Goal: Transaction & Acquisition: Purchase product/service

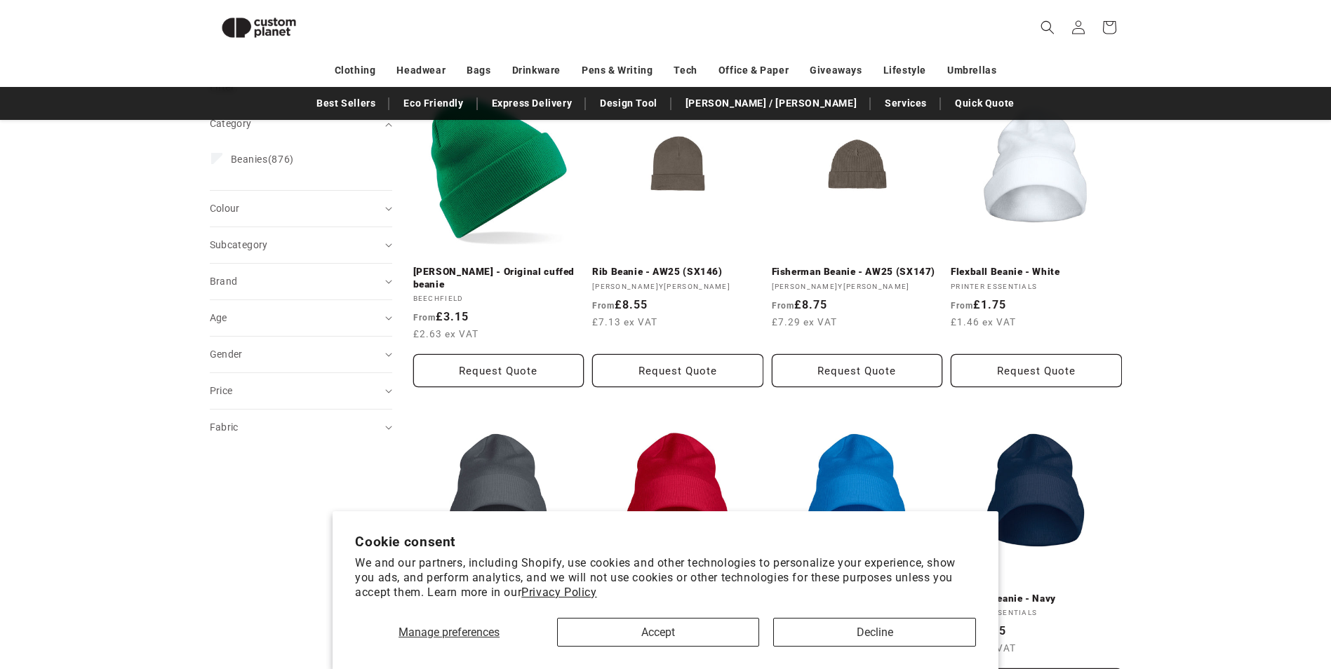
scroll to position [192, 0]
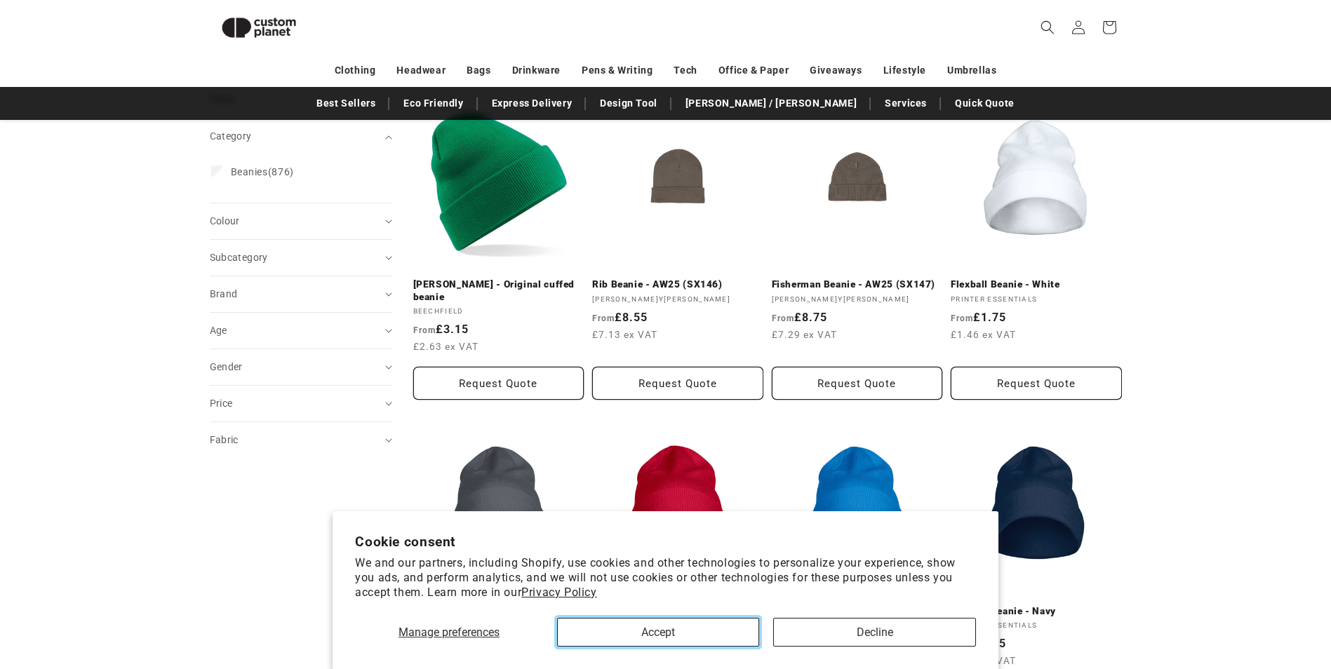
click at [678, 635] on button "Accept" at bounding box center [658, 632] width 202 height 29
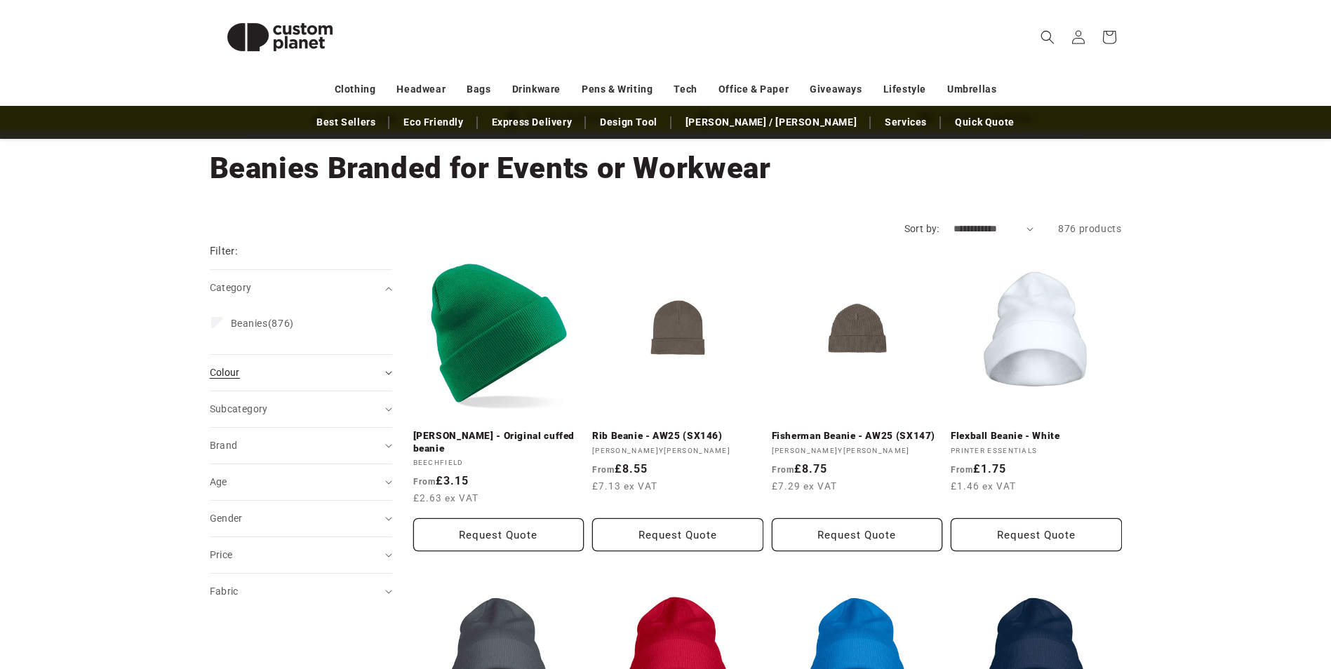
scroll to position [140, 0]
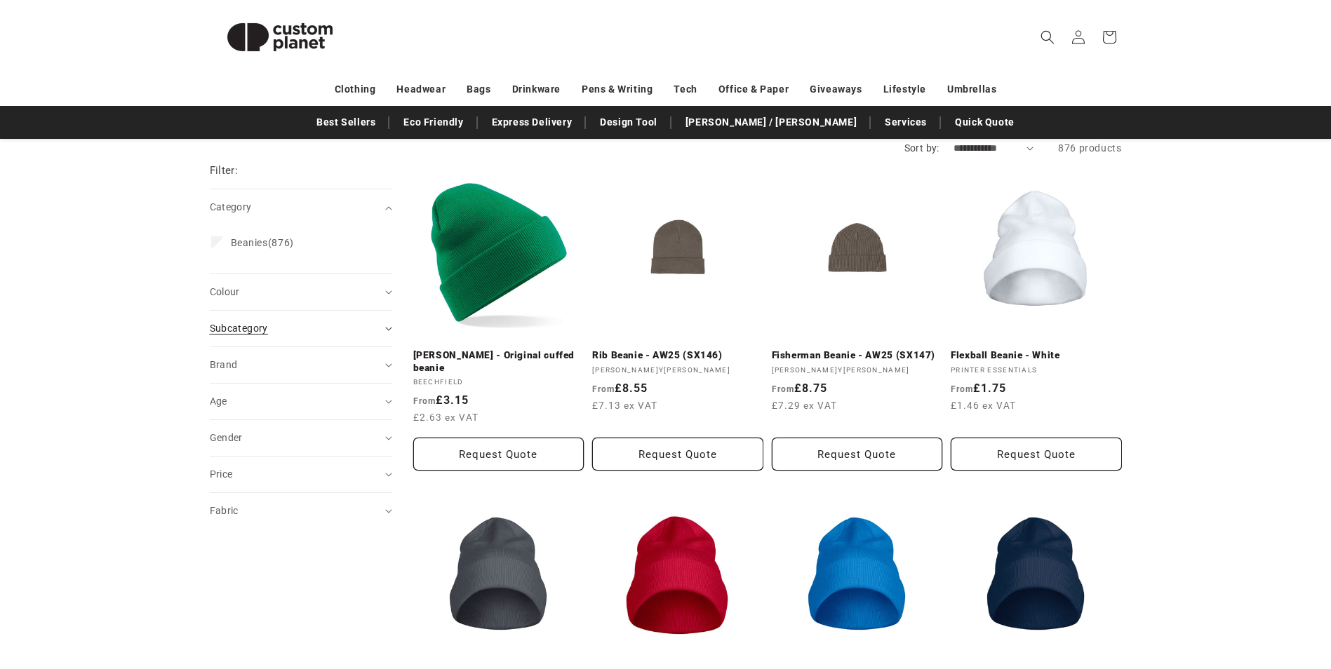
click at [344, 322] on div "Subcategory (0)" at bounding box center [295, 328] width 170 height 15
click at [319, 512] on div "Fabric (0)" at bounding box center [295, 511] width 170 height 15
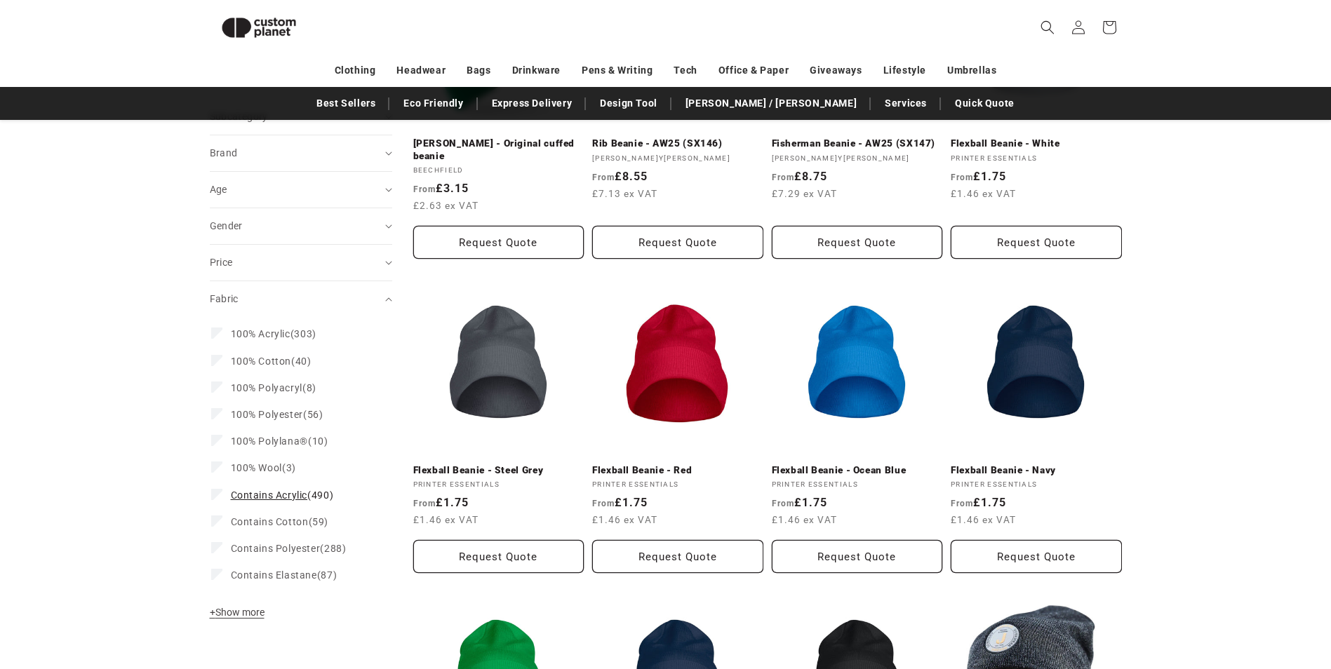
scroll to position [333, 0]
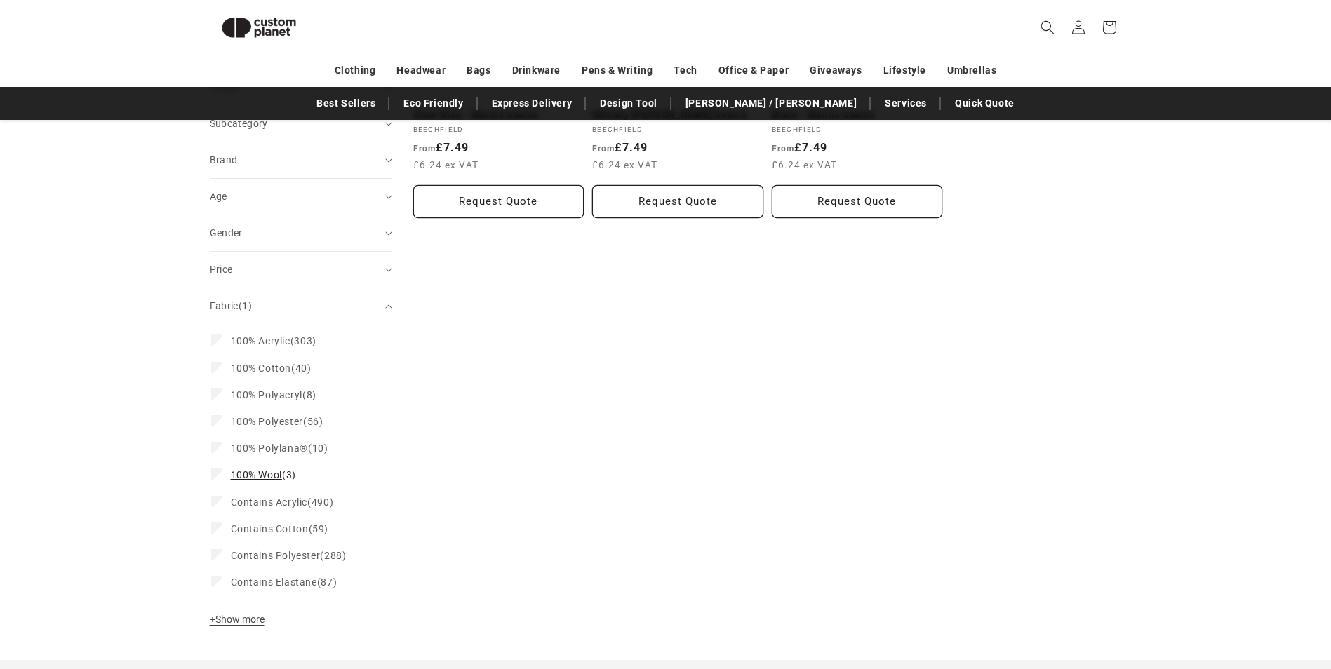
scroll to position [368, 0]
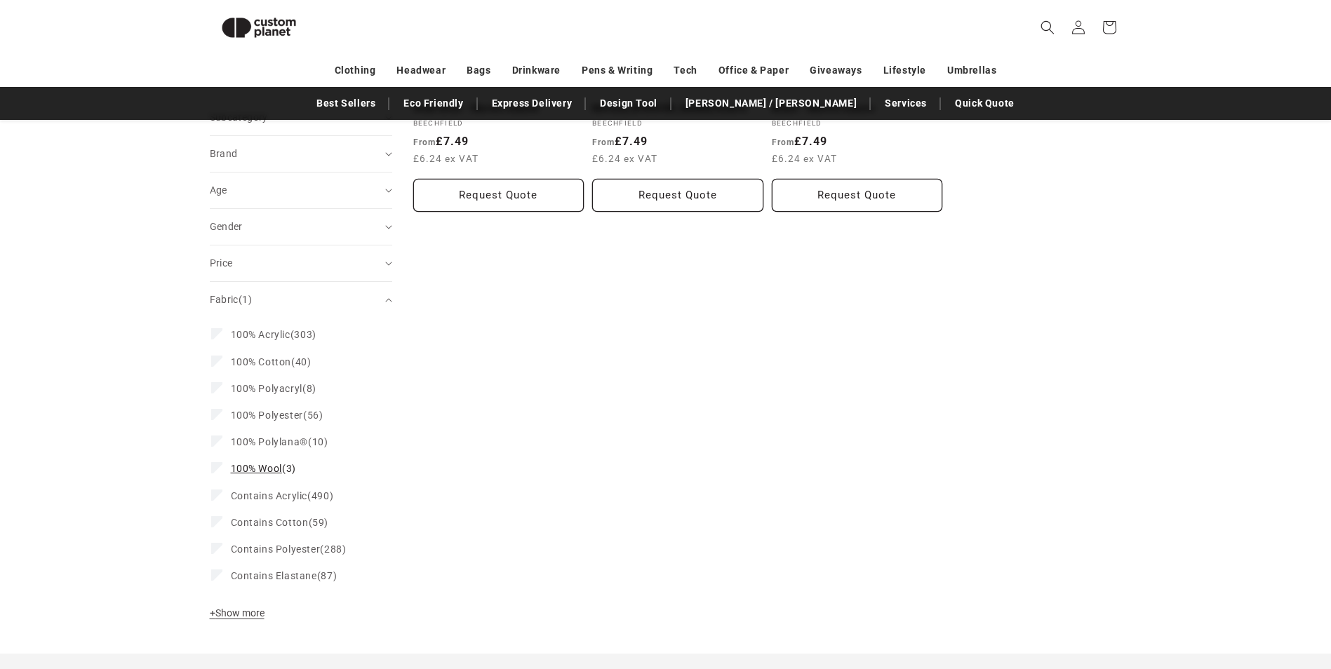
click at [213, 468] on icon at bounding box center [217, 467] width 8 height 5
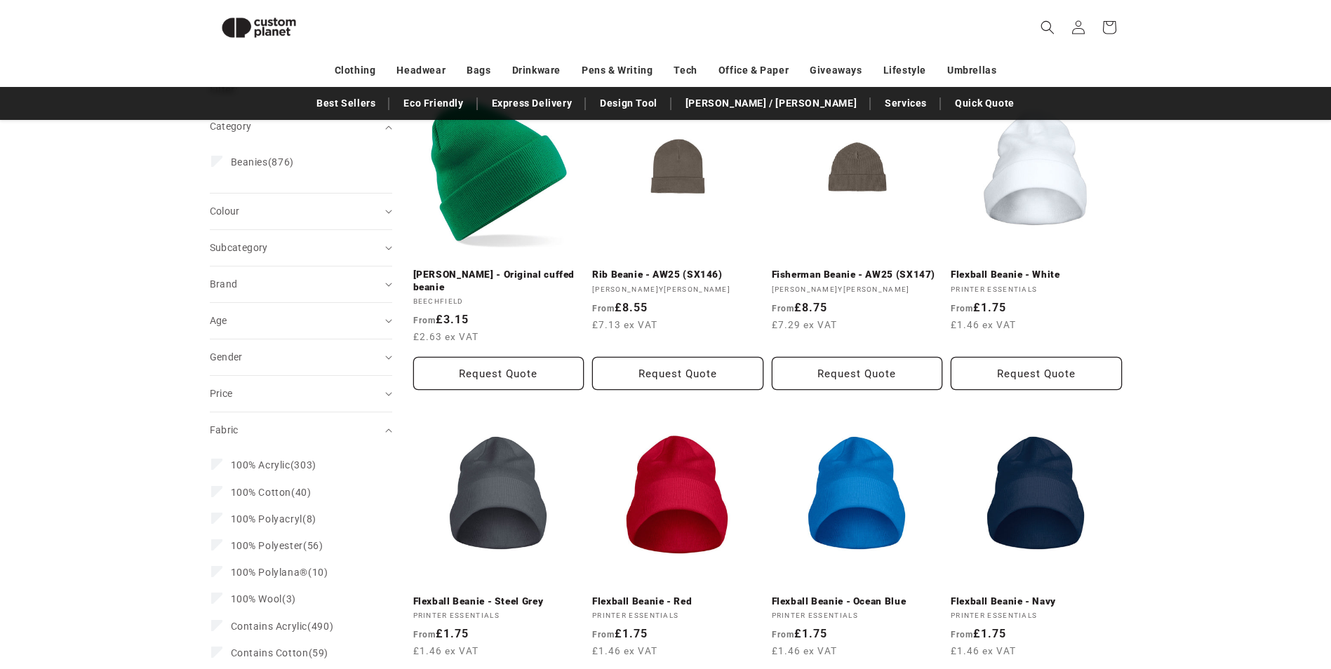
scroll to position [192, 0]
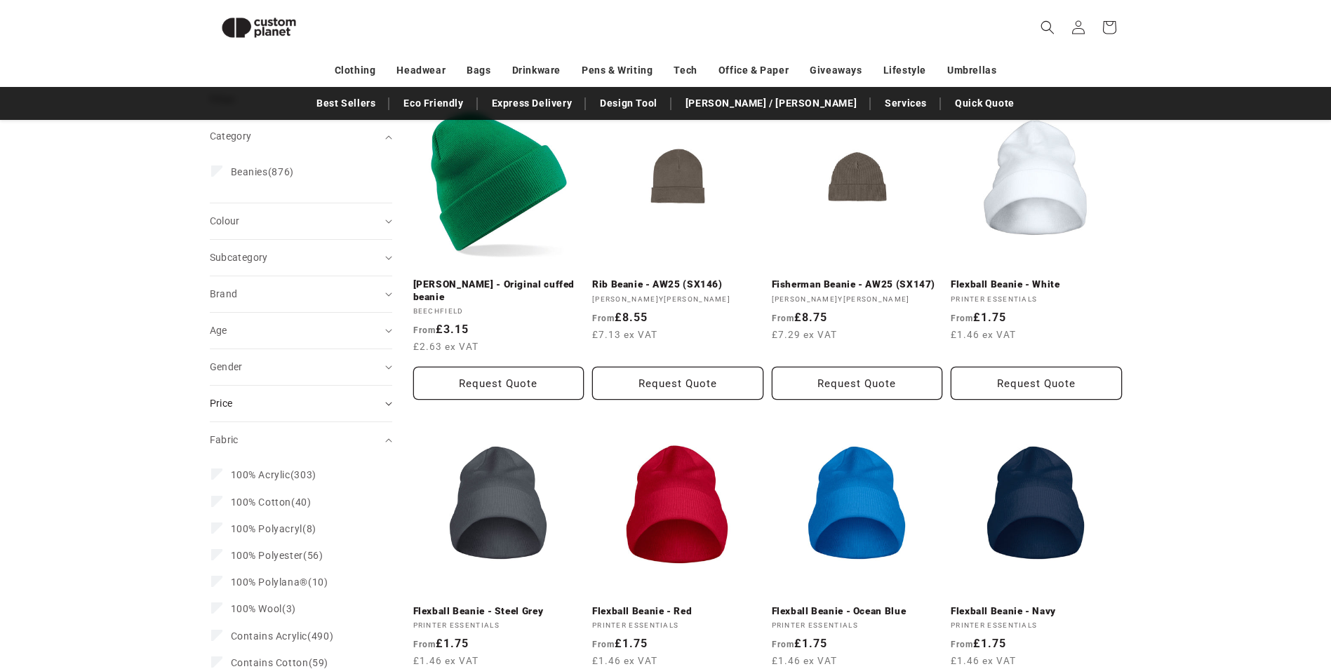
click at [291, 405] on div "Price" at bounding box center [295, 403] width 170 height 15
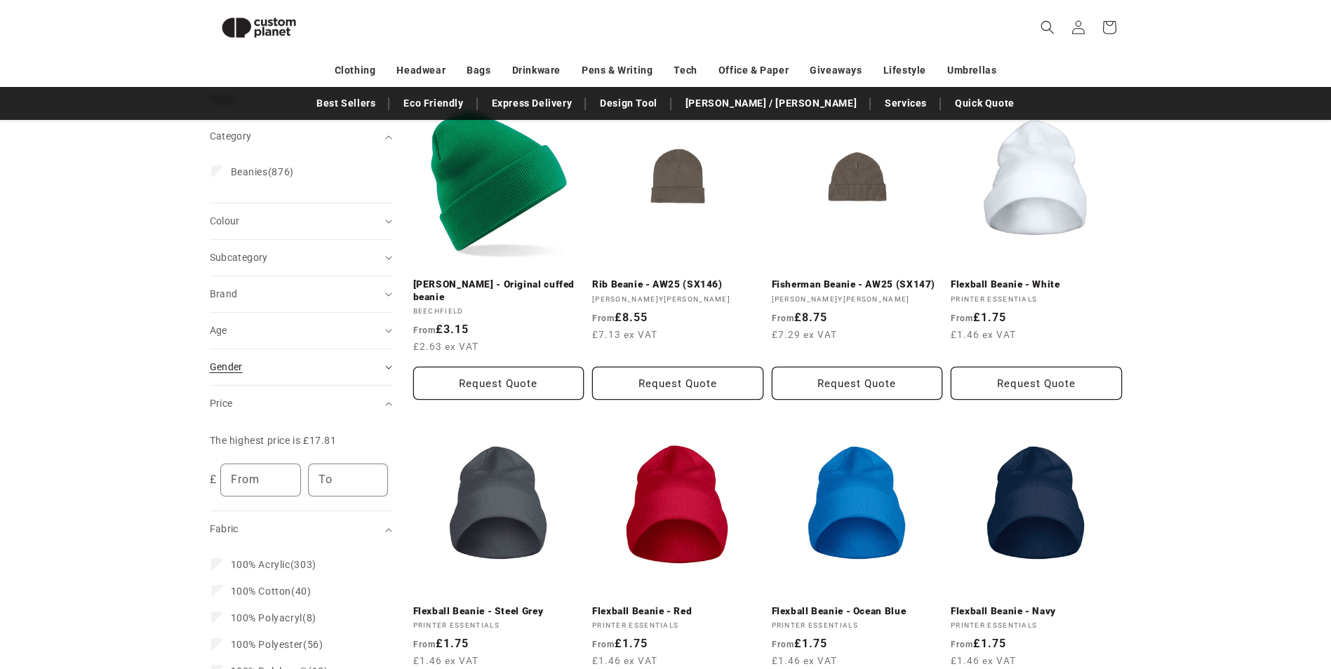
click at [301, 374] on div "Gender (0)" at bounding box center [295, 367] width 170 height 15
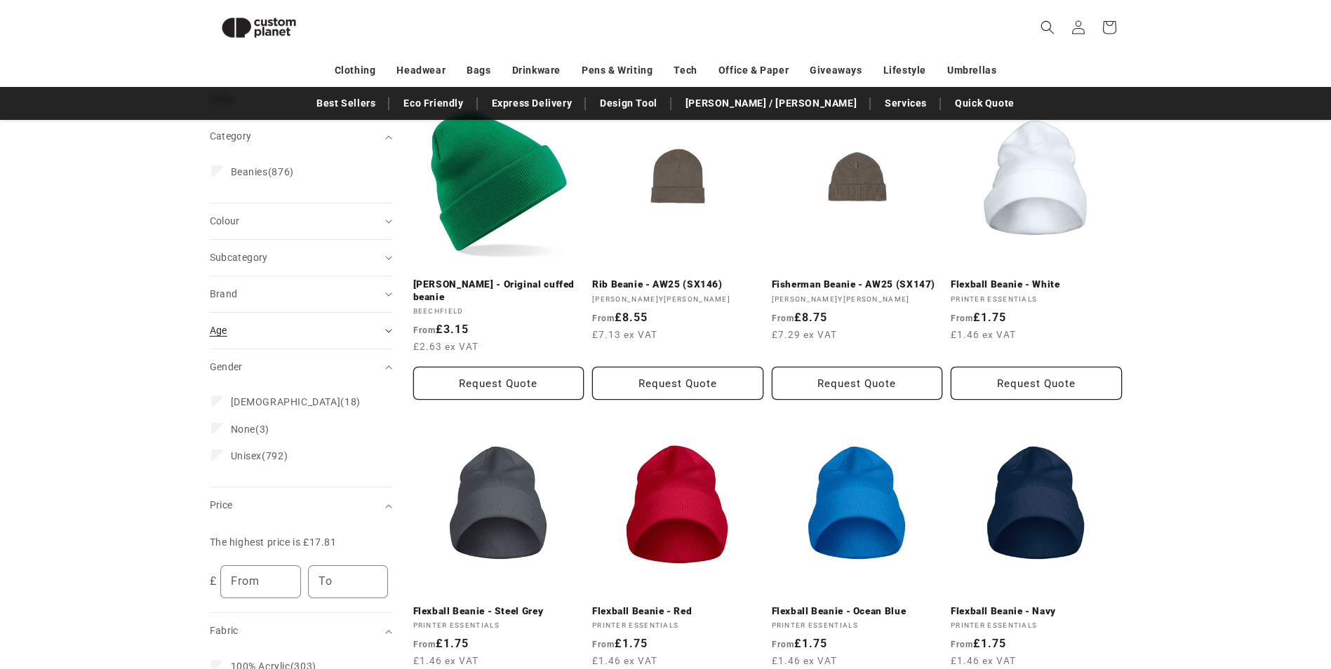
click at [309, 335] on div "Age (0)" at bounding box center [295, 330] width 170 height 15
drag, startPoint x: 330, startPoint y: 304, endPoint x: 321, endPoint y: 340, distance: 37.4
click at [321, 340] on div "Filter: Remove all Category (0) Category Beanies (876) Beanies (876 products) C…" at bounding box center [301, 581] width 182 height 979
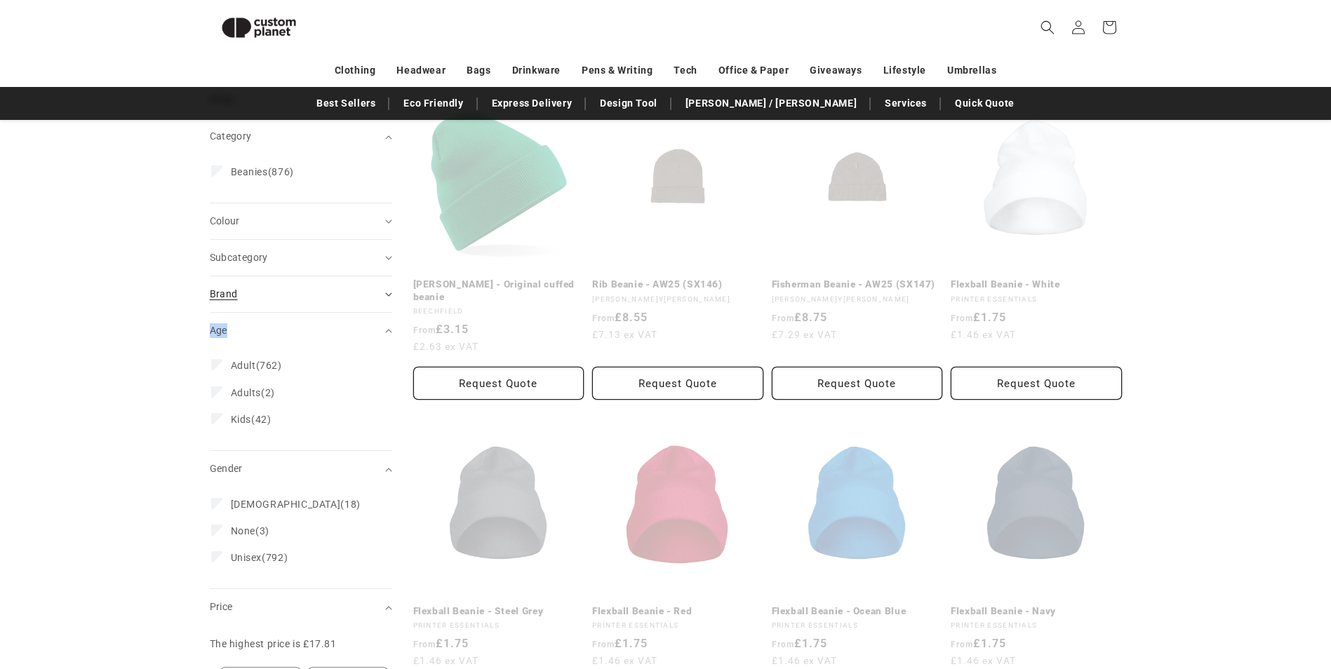
click at [285, 286] on summary "Brand (0)" at bounding box center [301, 294] width 182 height 36
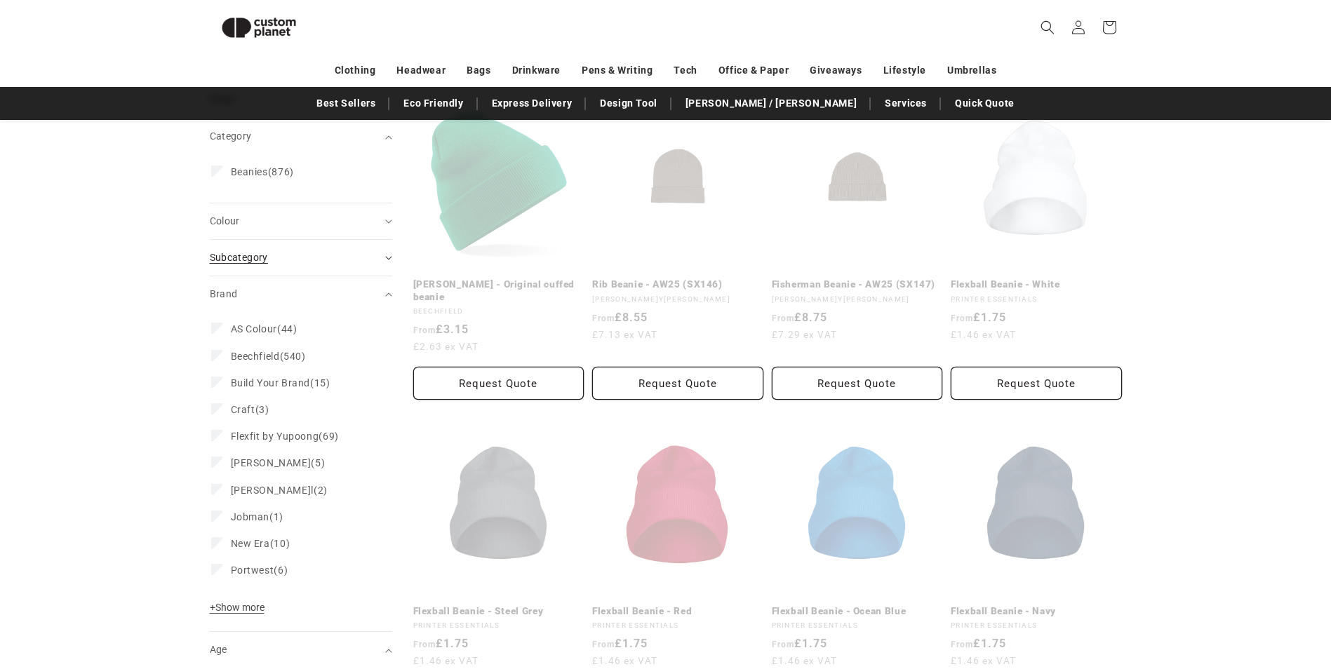
scroll to position [598, 0]
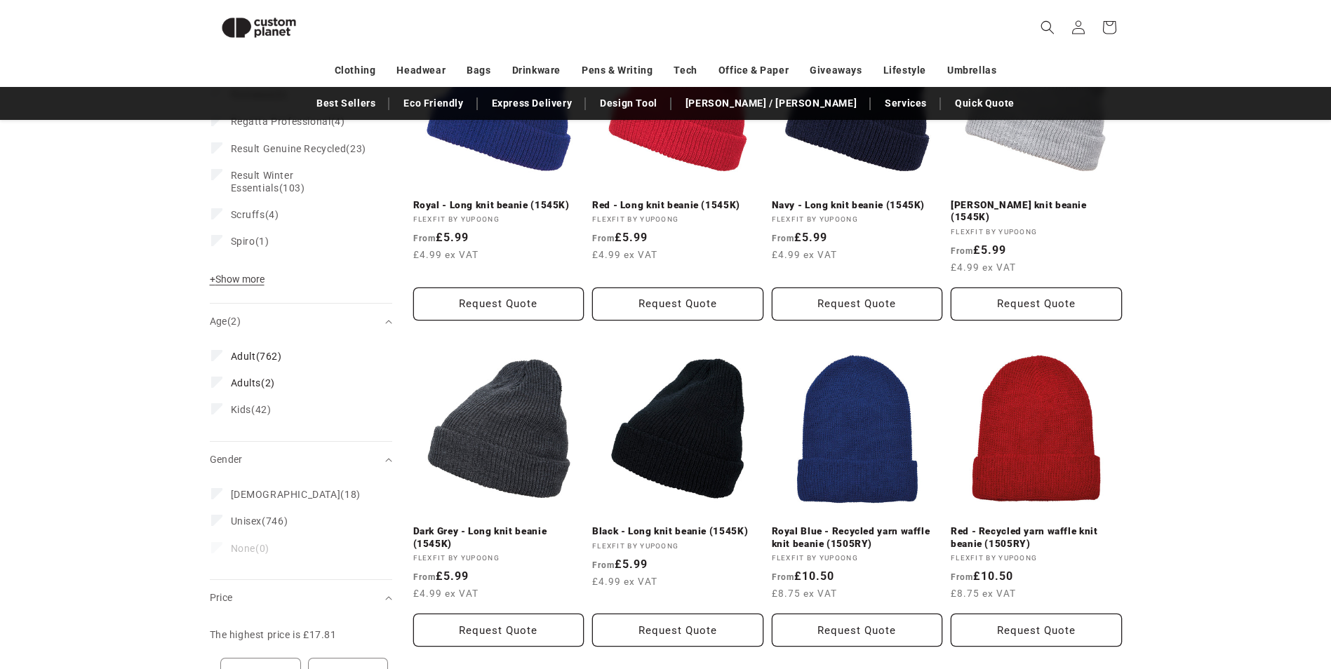
click at [304, 262] on fieldset "Brand [GEOGRAPHIC_DATA] (507) Beechfield (507 products) Build Your Brand (15) B…" at bounding box center [301, 117] width 180 height 292
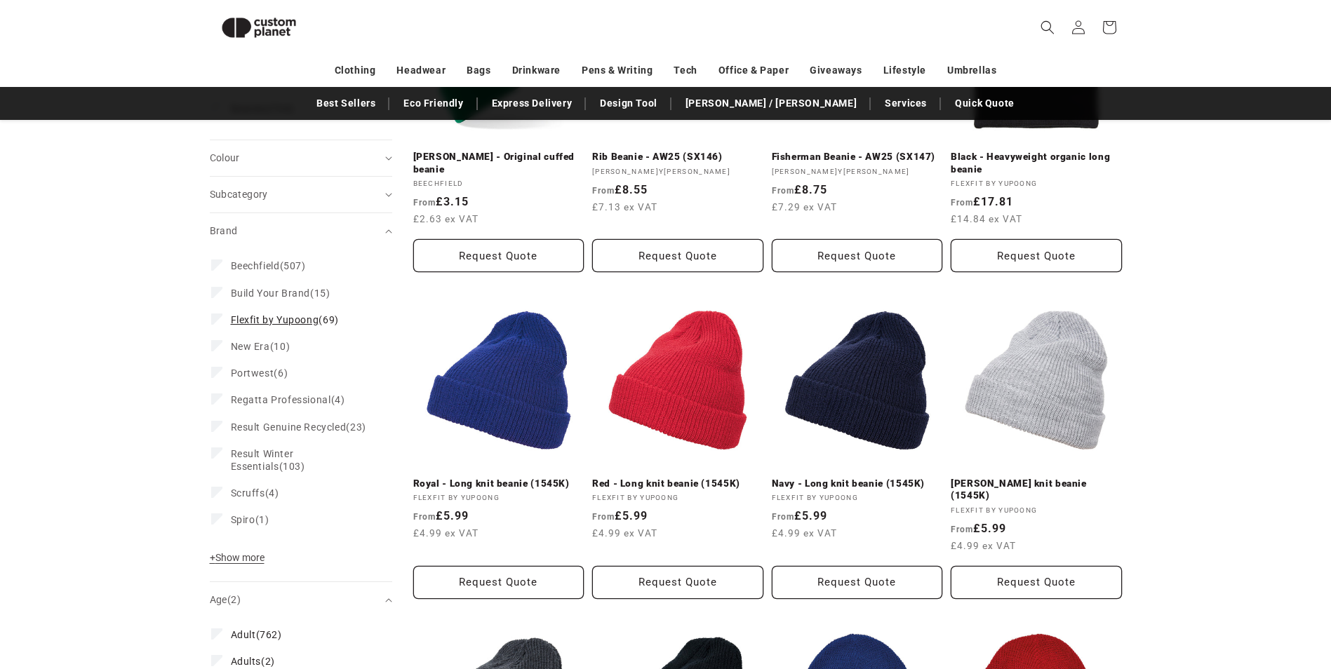
scroll to position [318, 0]
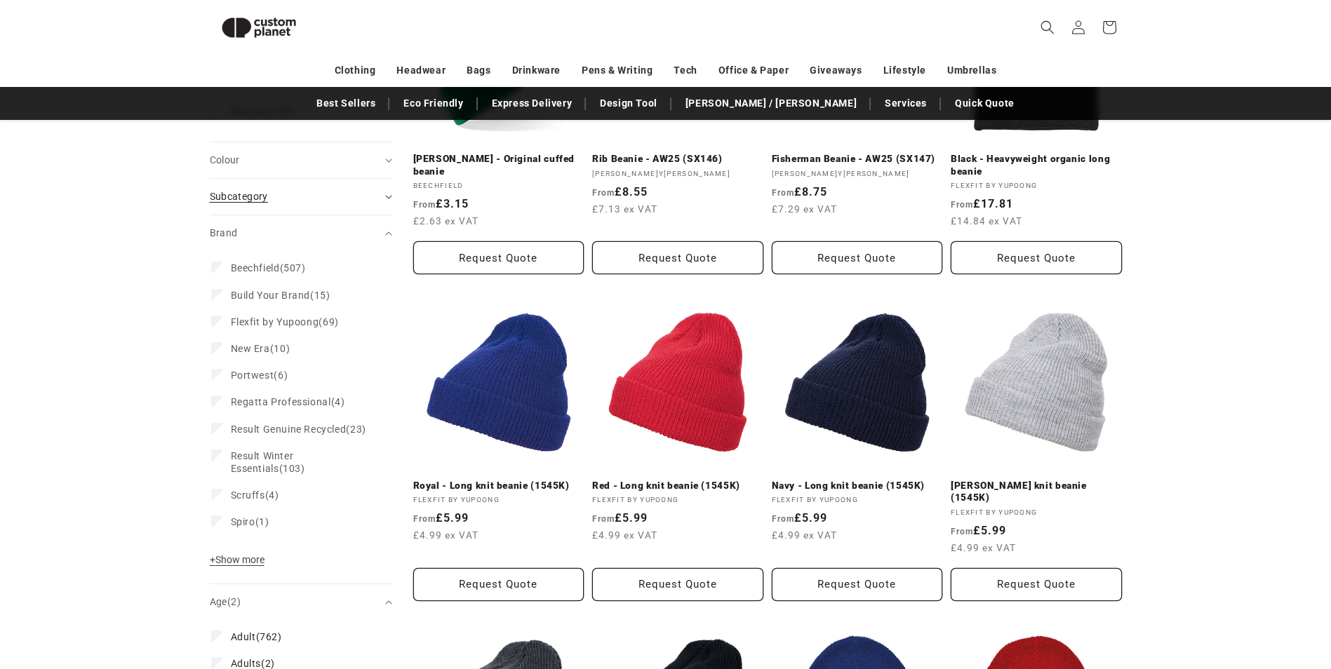
click at [321, 203] on div "Subcategory (0)" at bounding box center [295, 196] width 170 height 15
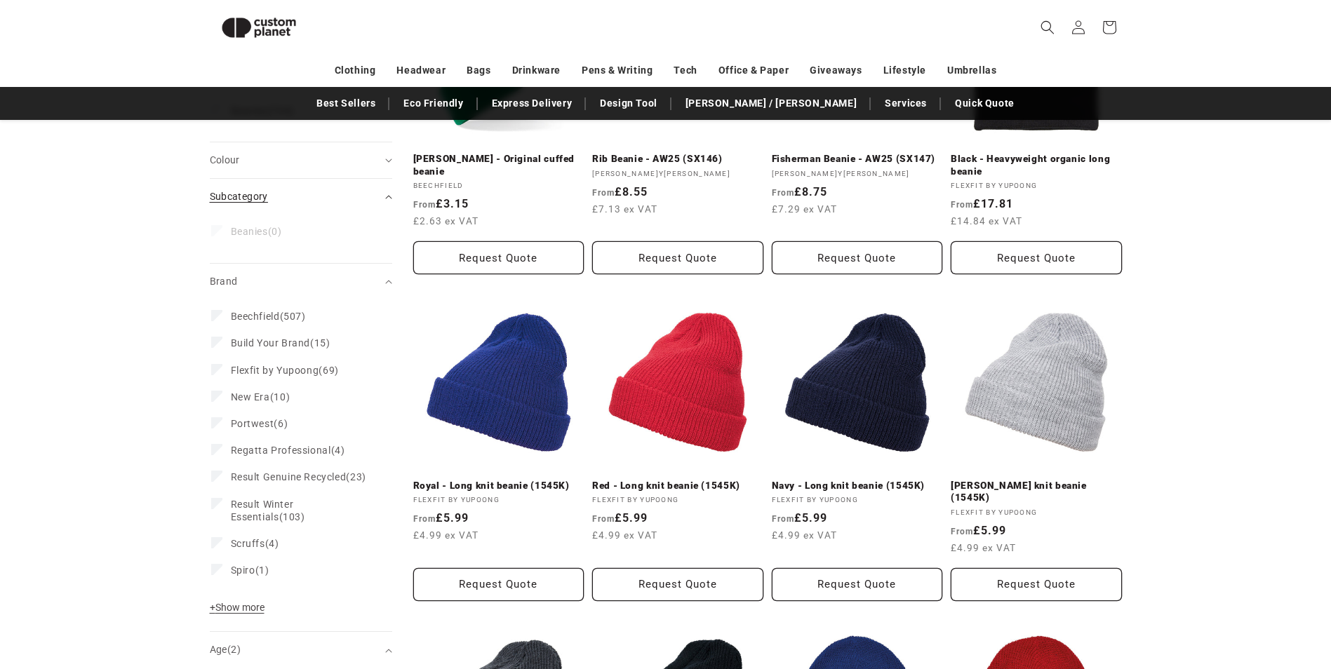
click at [332, 180] on summary "Subcategory (0)" at bounding box center [301, 197] width 182 height 36
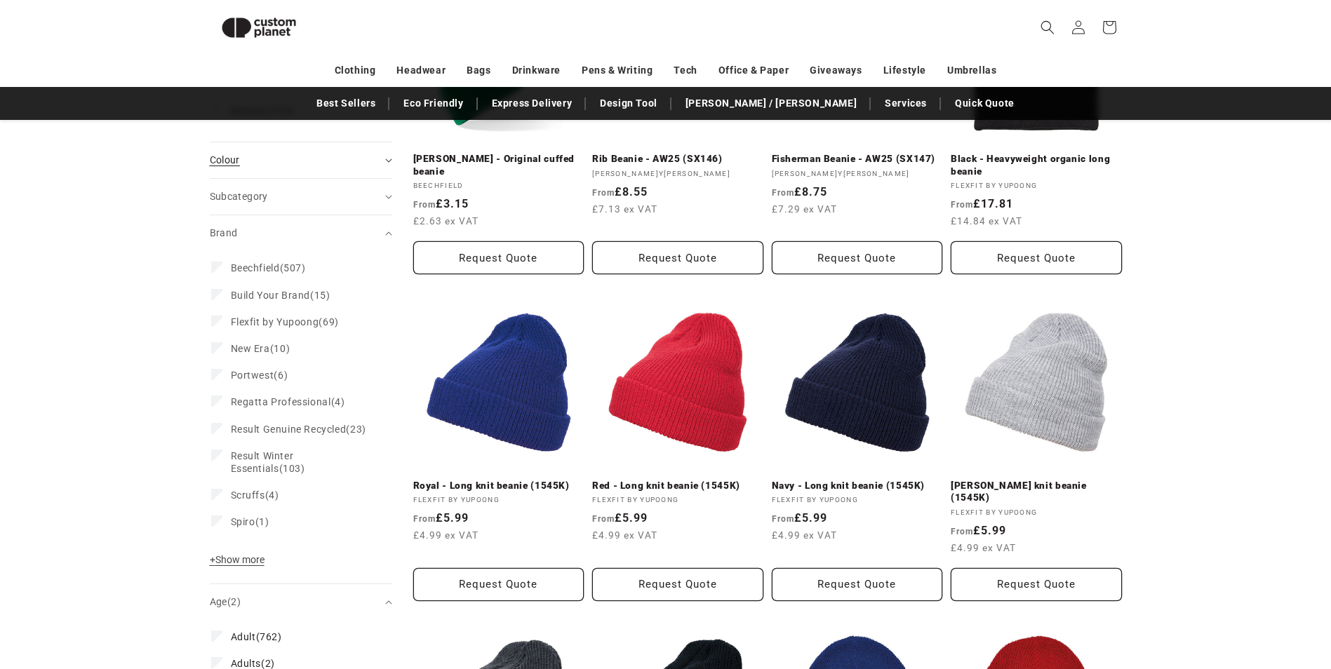
click at [337, 169] on summary "Colour (0)" at bounding box center [301, 160] width 182 height 36
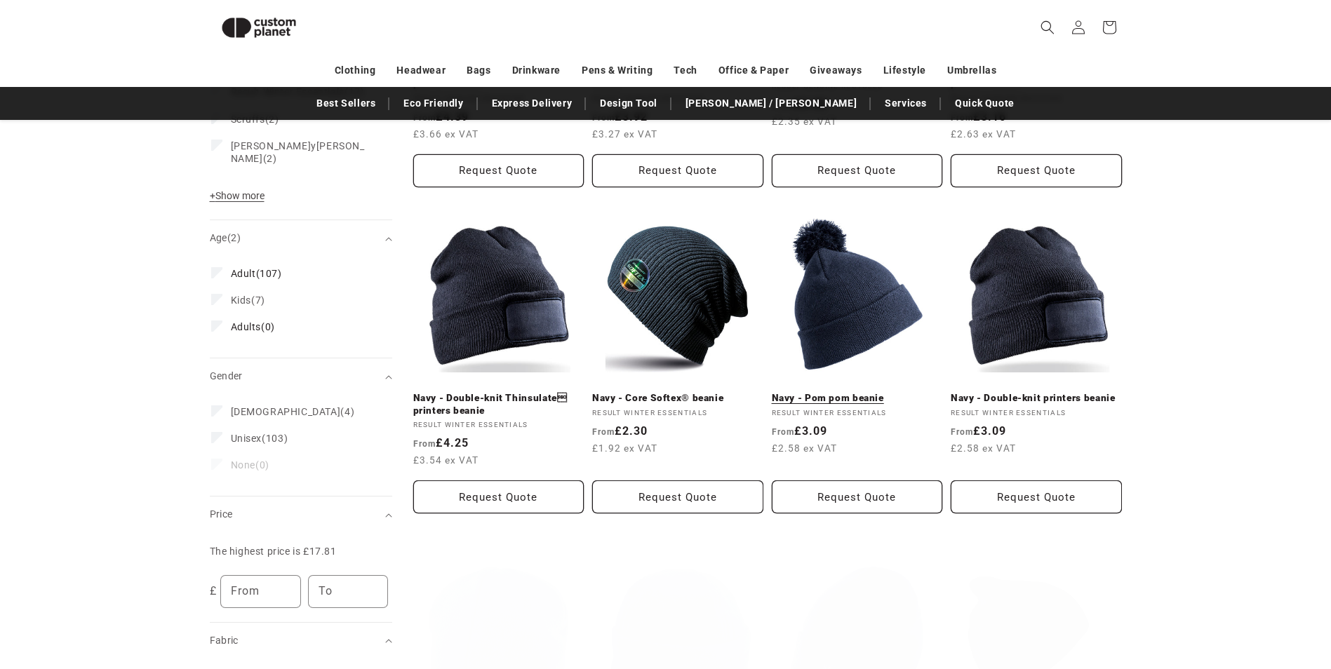
scroll to position [1090, 0]
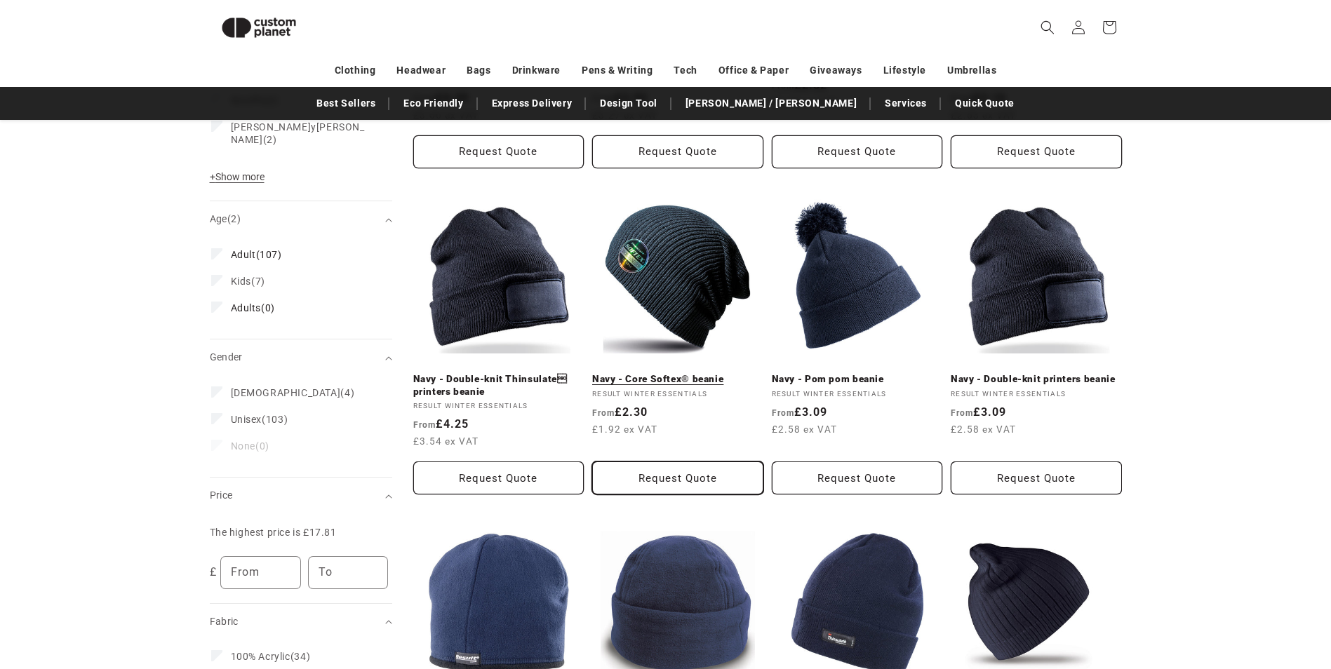
drag, startPoint x: 643, startPoint y: 363, endPoint x: 626, endPoint y: 462, distance: 99.7
